Goal: Task Accomplishment & Management: Use online tool/utility

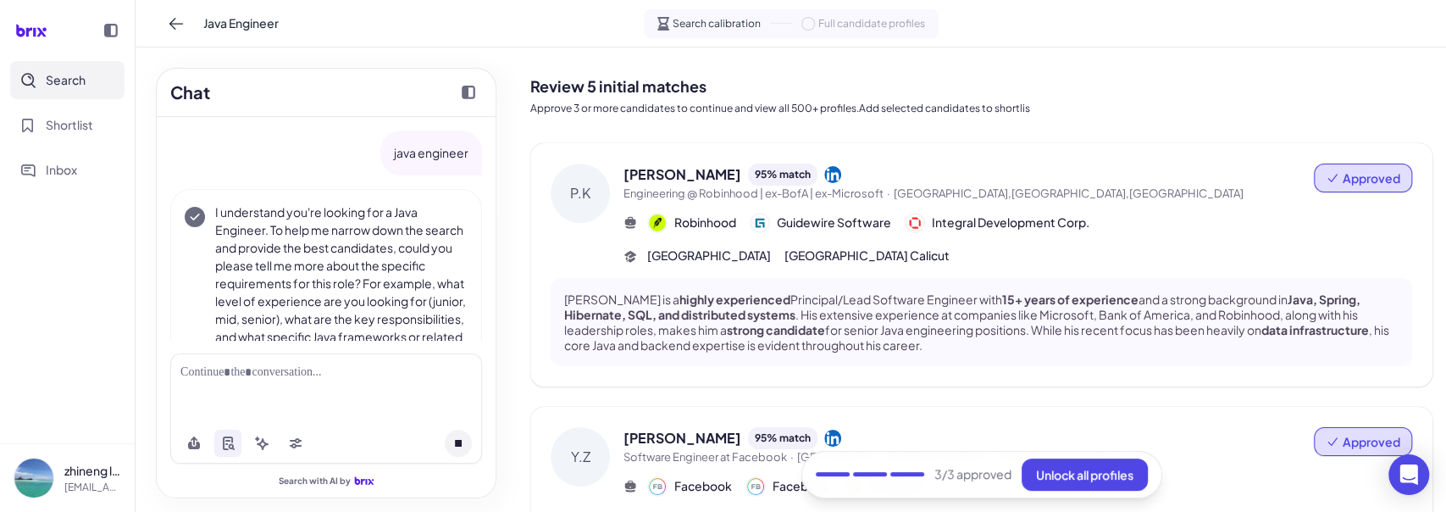
scroll to position [314, 0]
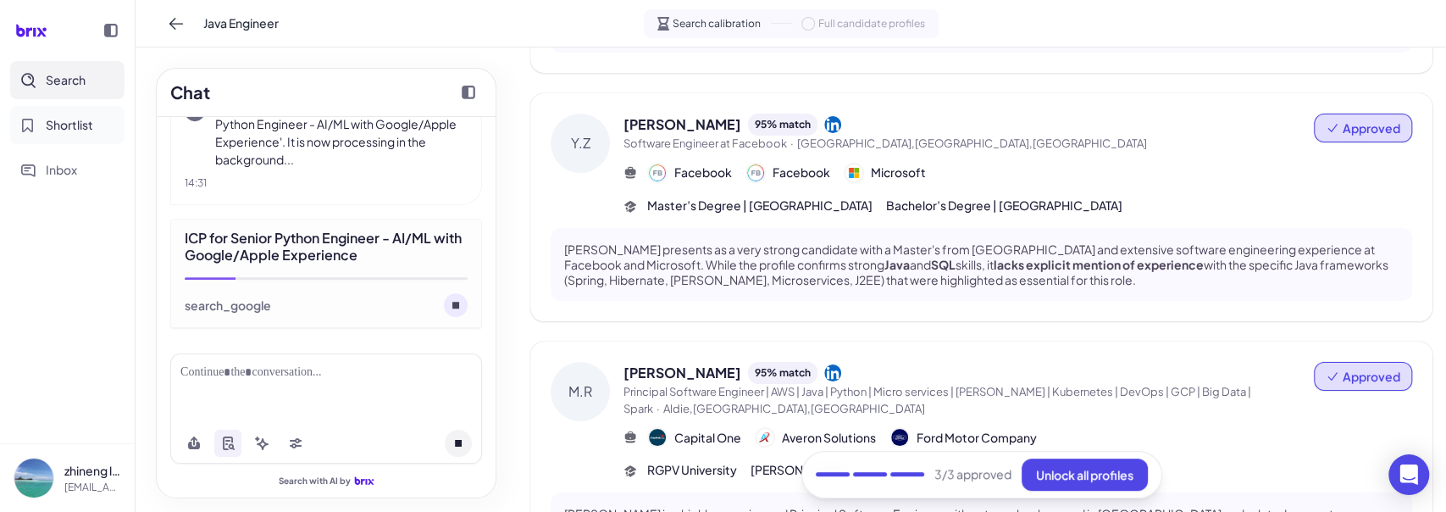
click at [80, 126] on span "Shortlist" at bounding box center [69, 125] width 47 height 18
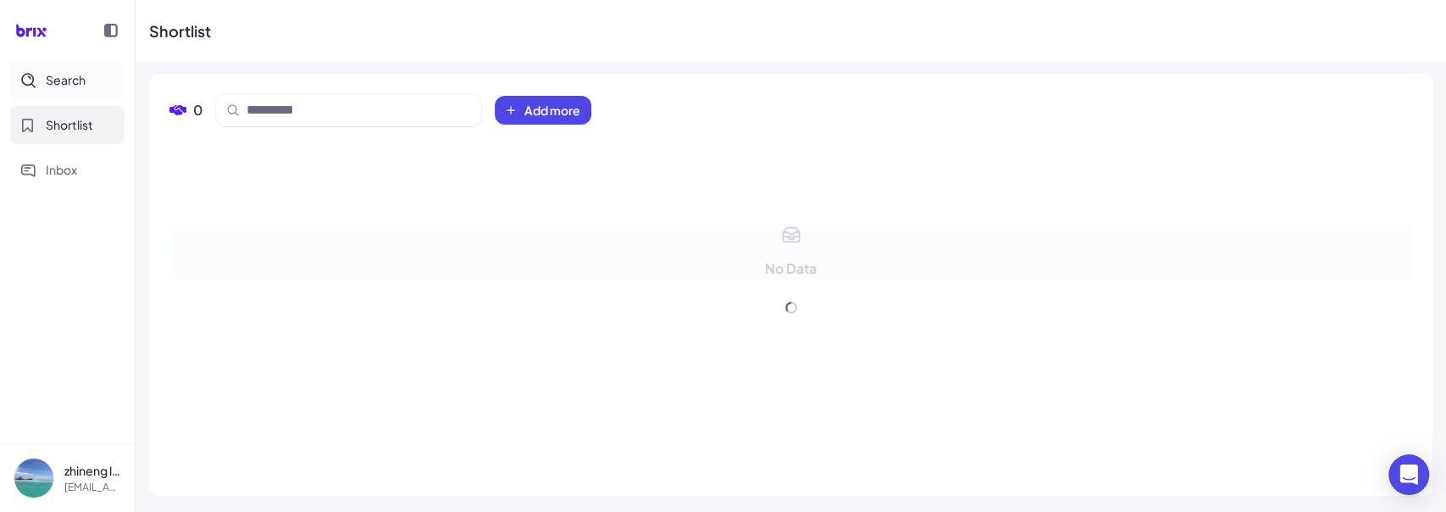
click at [69, 78] on span "Search" at bounding box center [66, 80] width 40 height 18
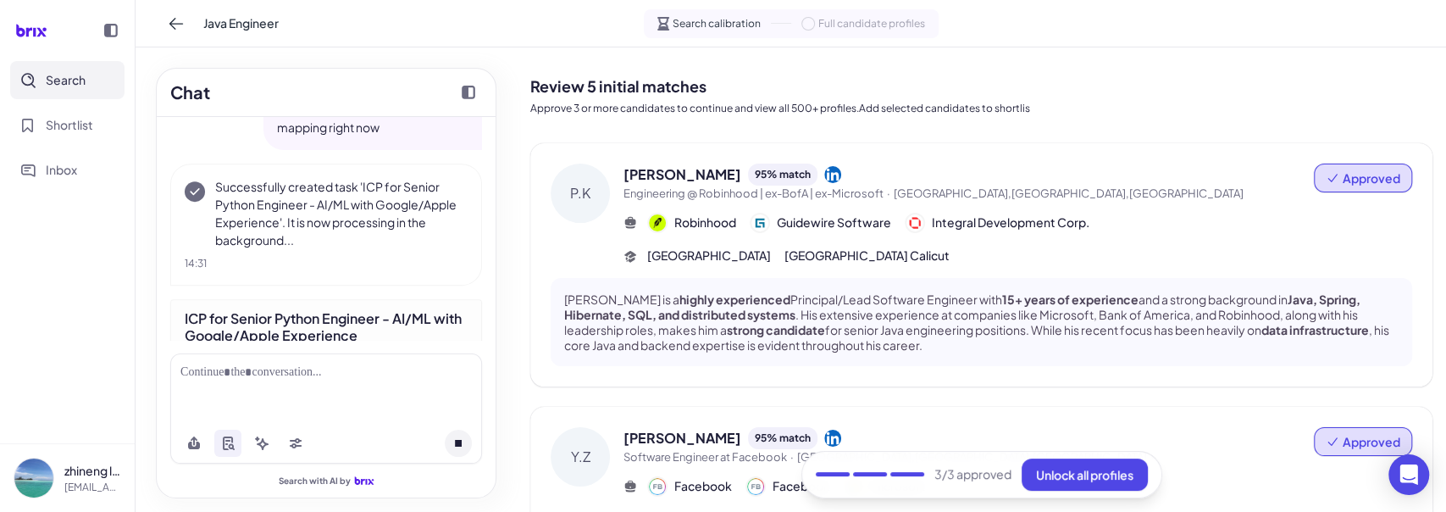
scroll to position [585, 0]
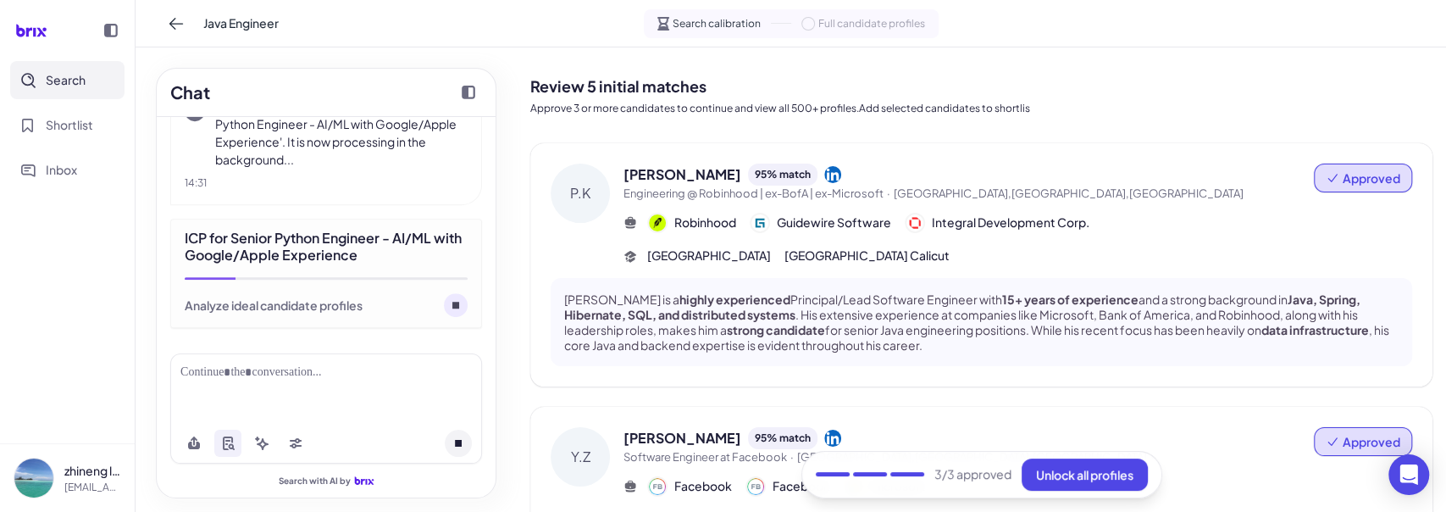
click at [71, 83] on span "Search" at bounding box center [66, 80] width 40 height 18
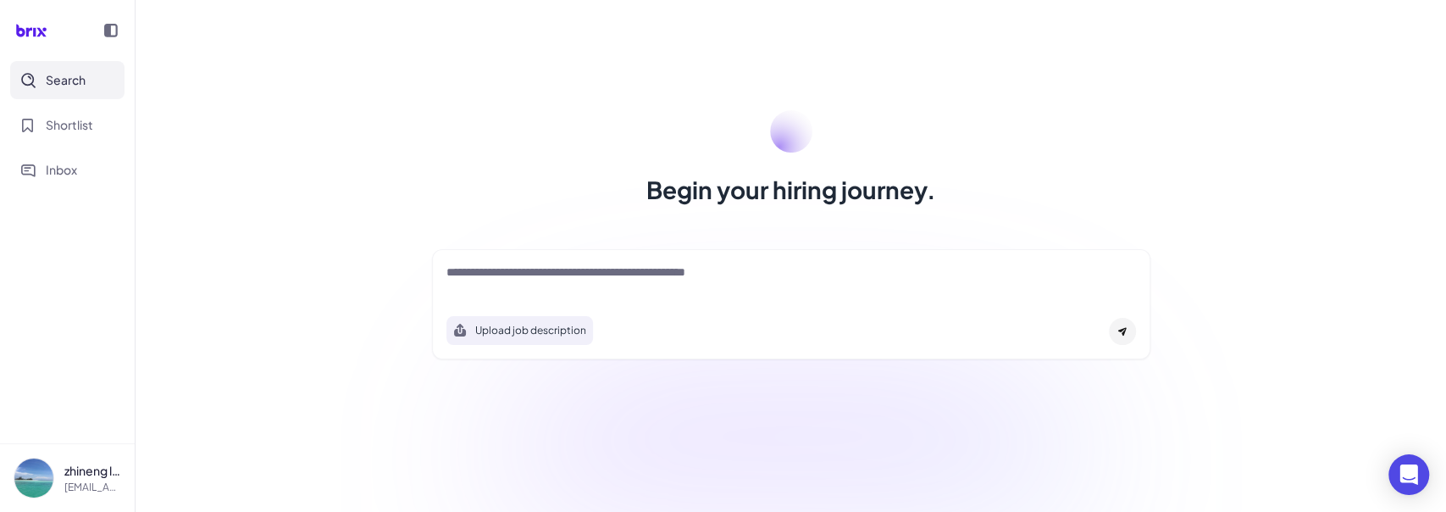
click at [495, 141] on div at bounding box center [792, 281] width 690 height 34
click at [497, 141] on textarea at bounding box center [792, 274] width 690 height 20
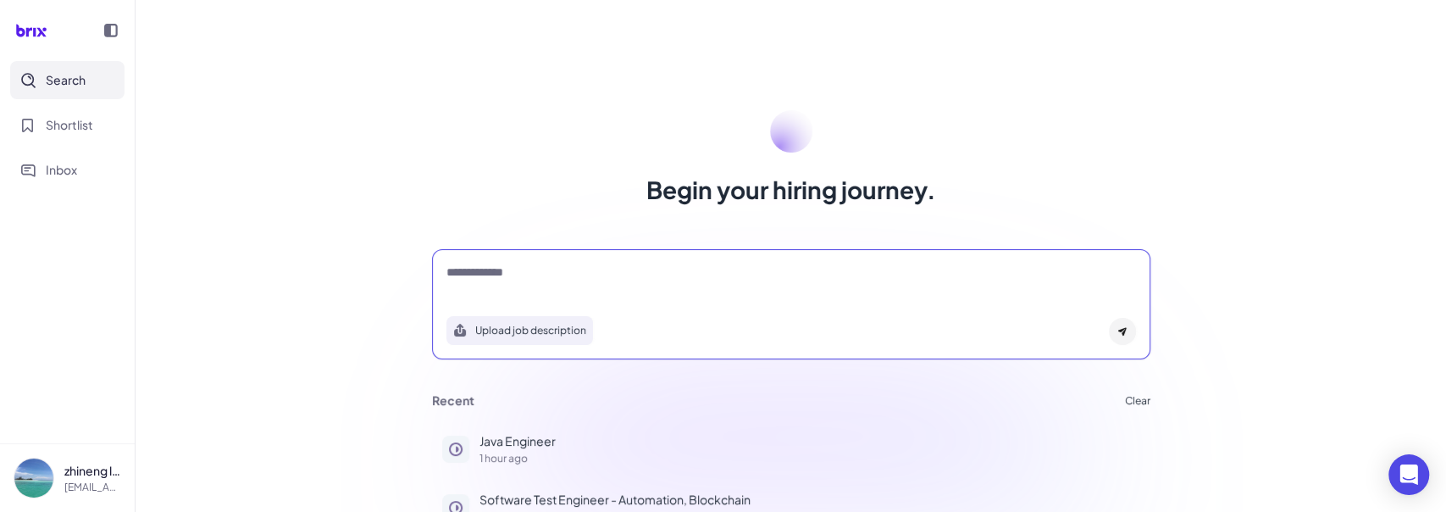
type textarea "**********"
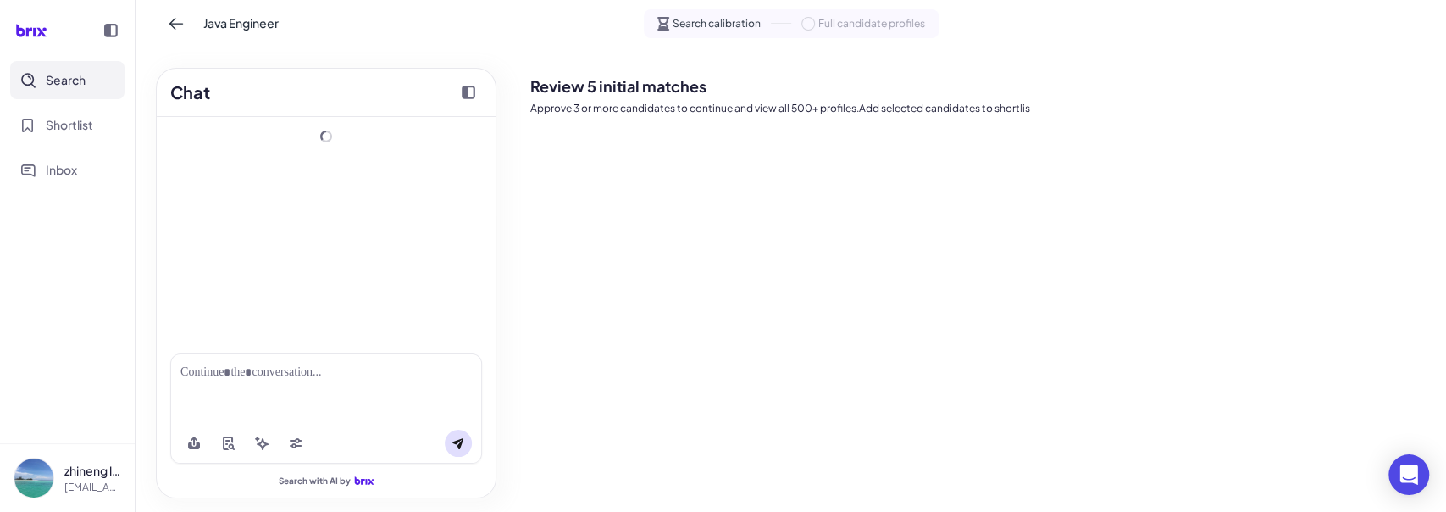
click at [1332, 141] on div "Review 5 initial matches Approve 3 or more candidates to continue and view all …" at bounding box center [981, 279] width 902 height 437
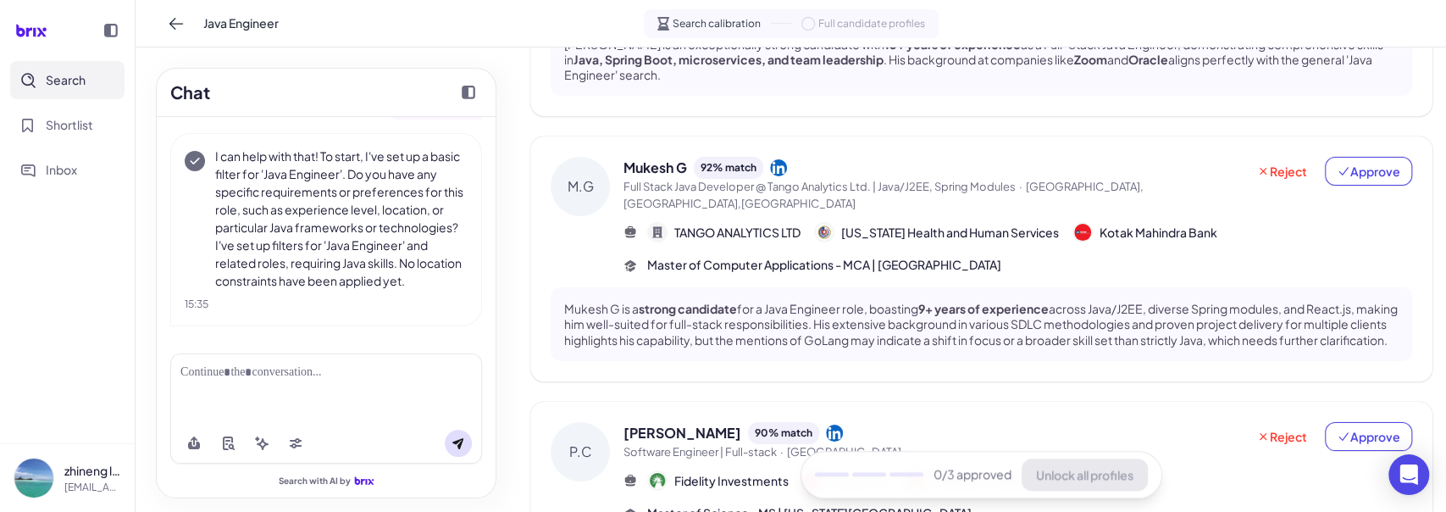
scroll to position [933, 0]
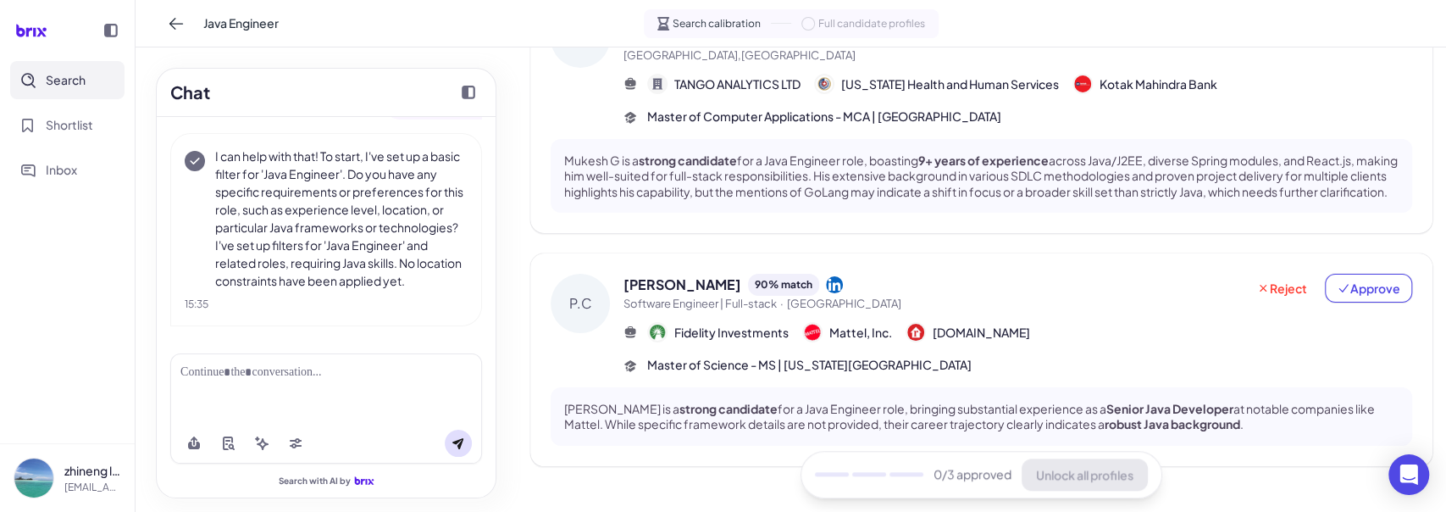
click at [64, 75] on span "Search" at bounding box center [66, 80] width 40 height 18
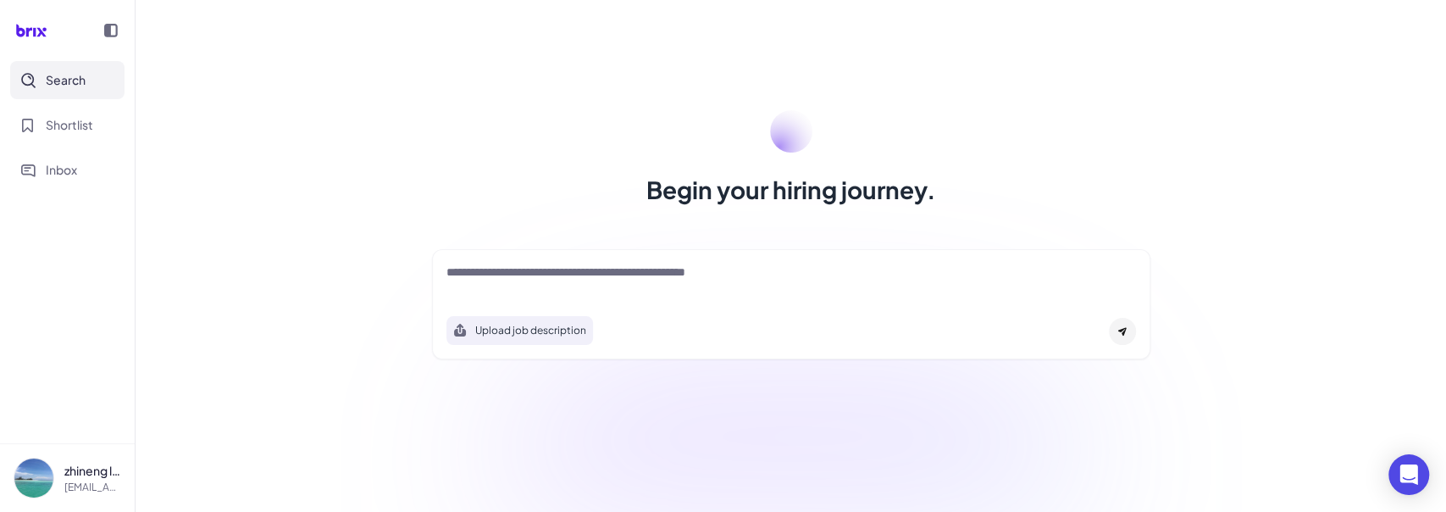
click at [559, 141] on div at bounding box center [792, 281] width 690 height 34
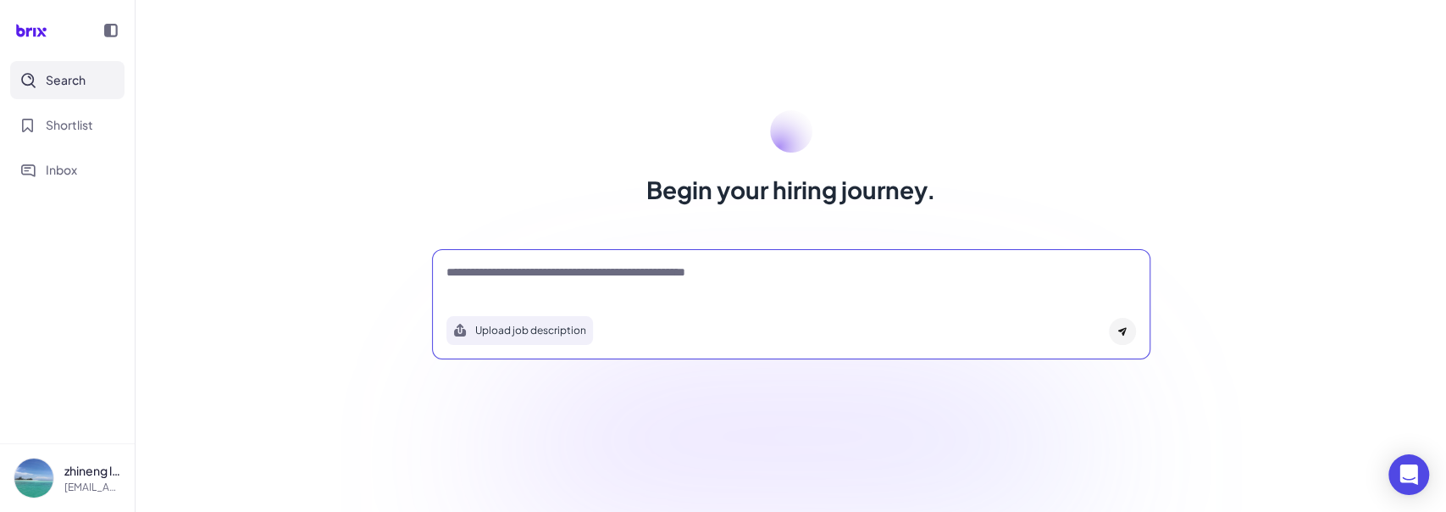
click at [573, 141] on textarea at bounding box center [792, 274] width 690 height 20
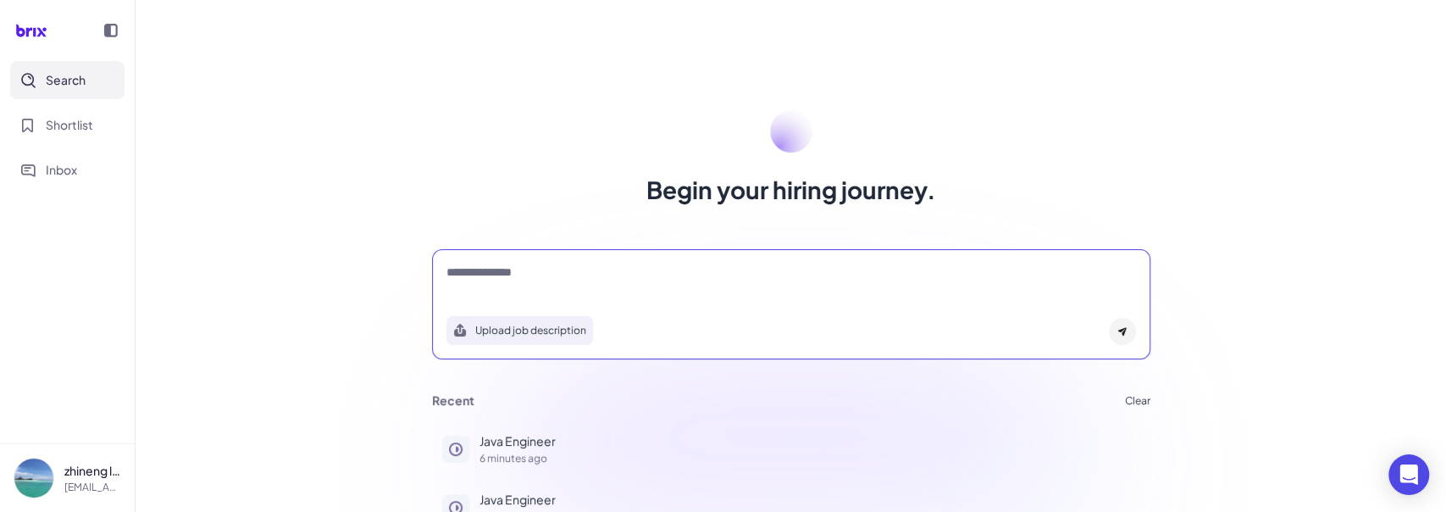
type textarea "**********"
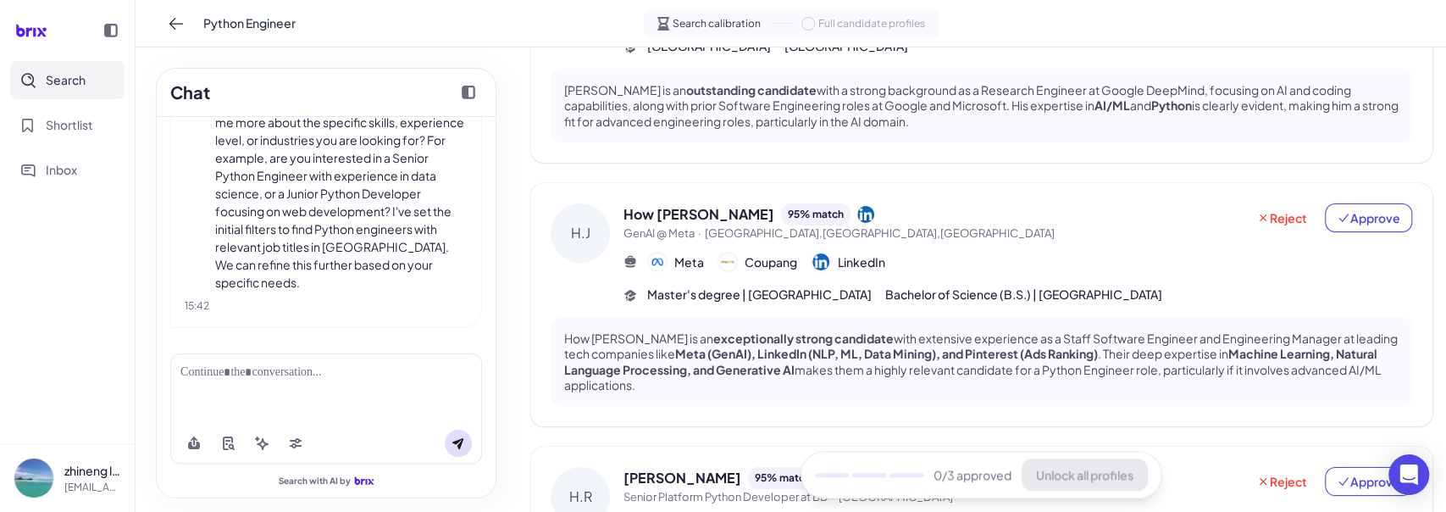
scroll to position [941, 0]
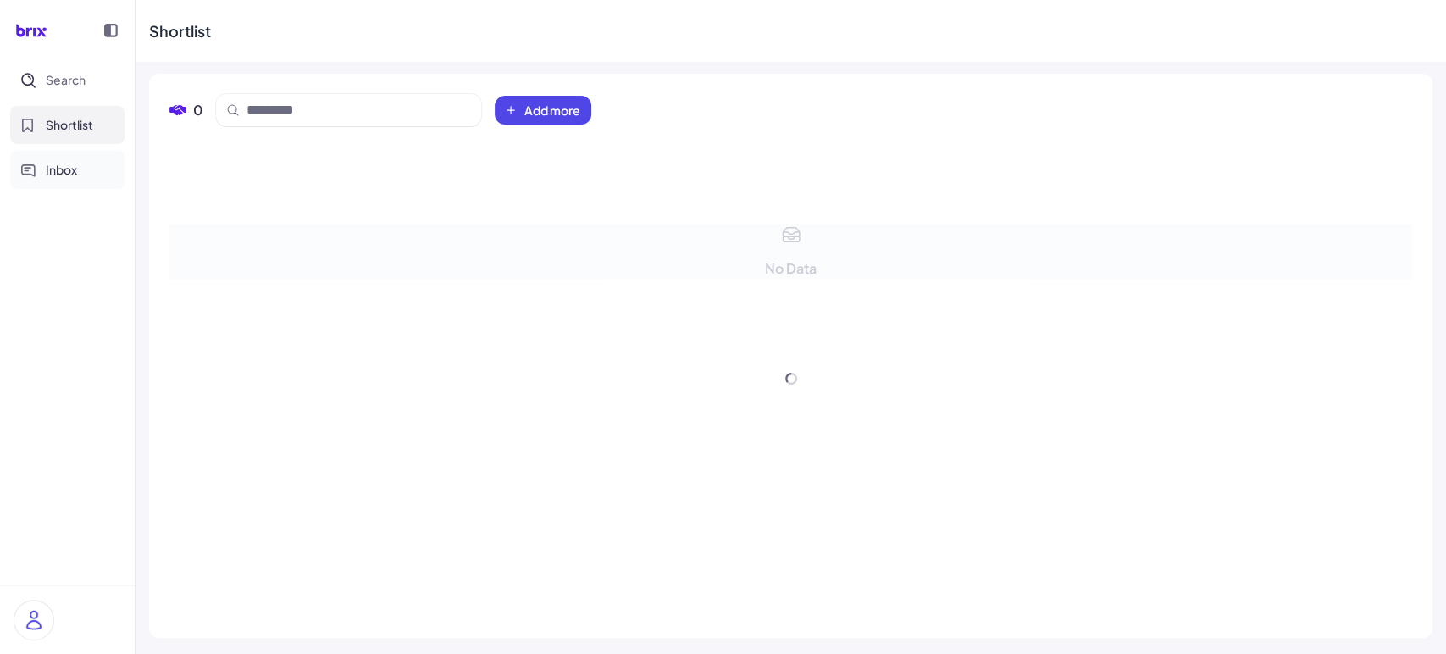
click at [68, 166] on span "Inbox" at bounding box center [61, 170] width 31 height 18
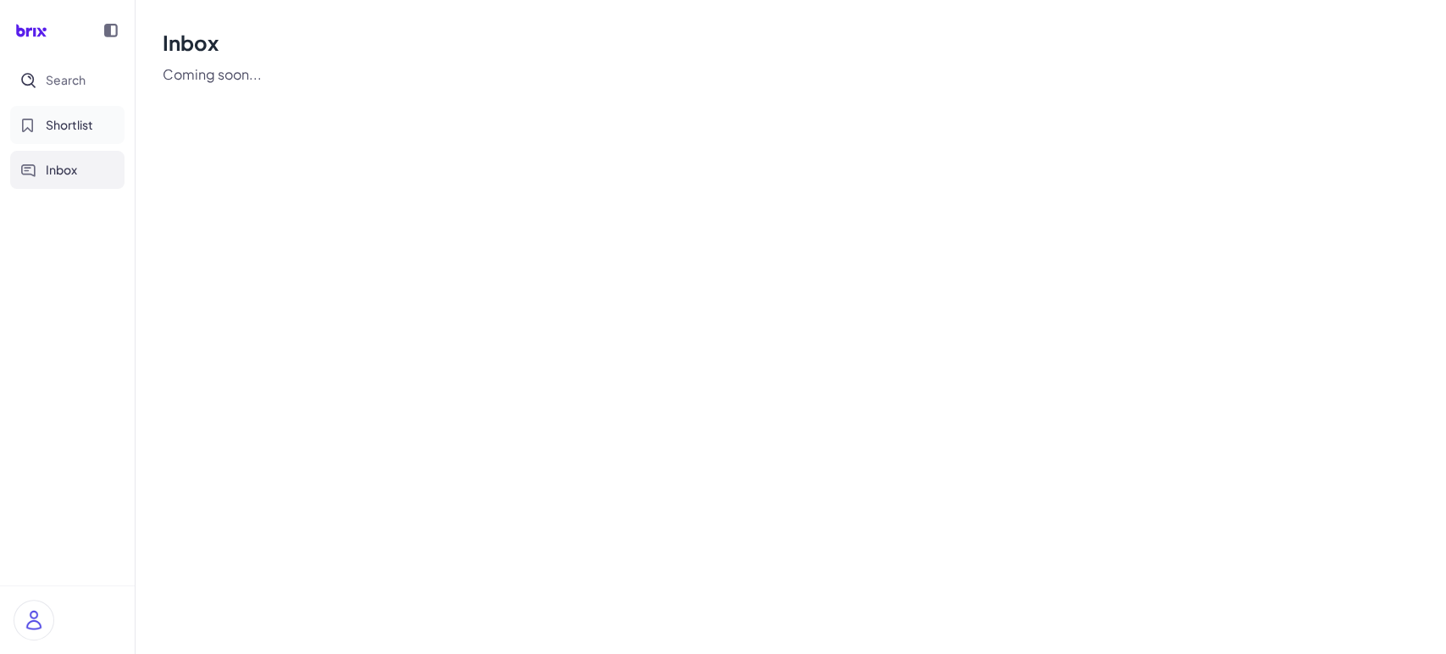
click at [82, 119] on span "Shortlist" at bounding box center [69, 125] width 47 height 18
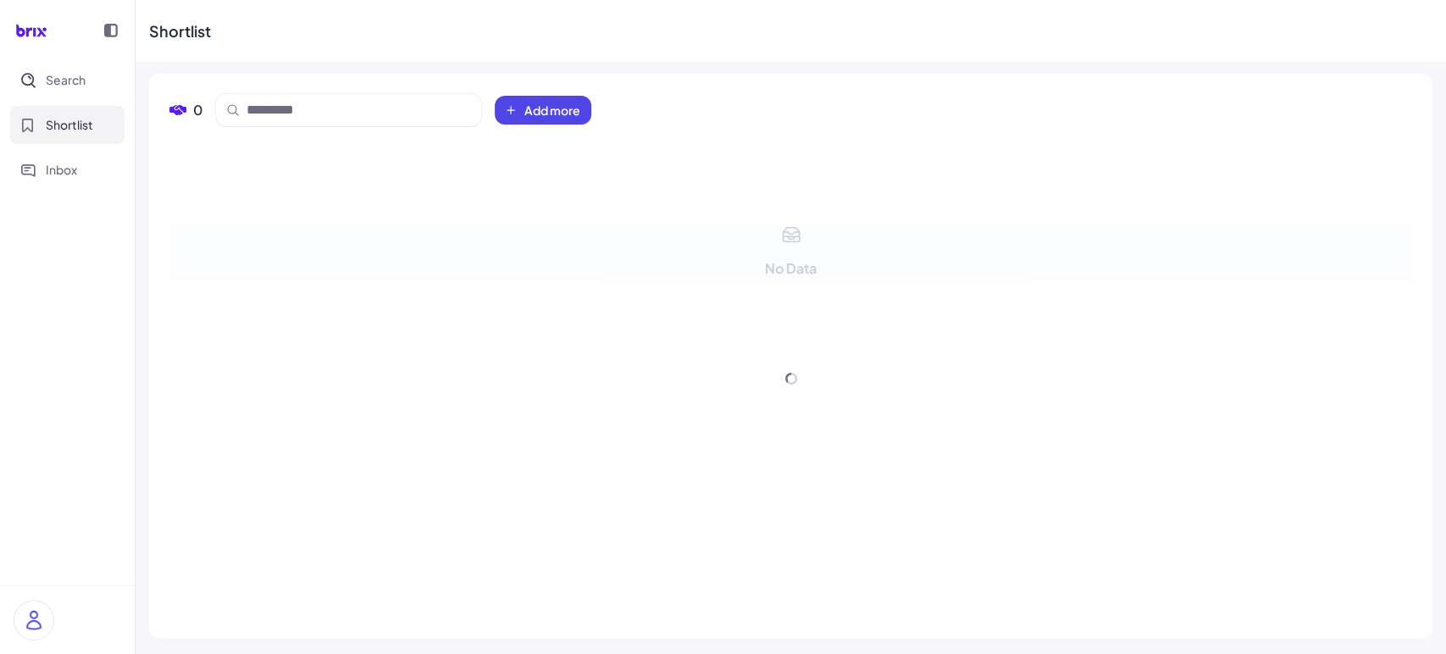
click at [33, 614] on img at bounding box center [33, 620] width 39 height 39
click at [132, 624] on div "Sign Out" at bounding box center [168, 610] width 188 height 37
